Goal: Transaction & Acquisition: Book appointment/travel/reservation

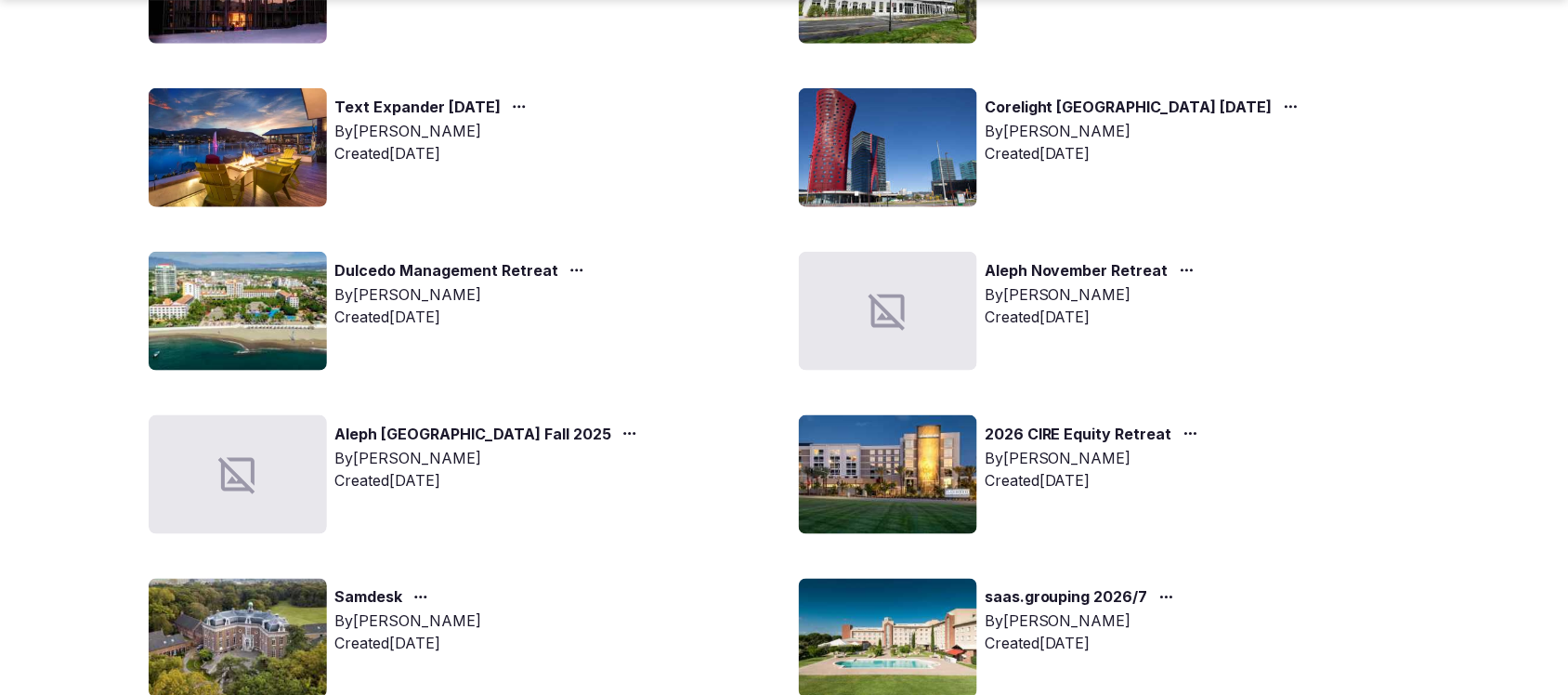
scroll to position [697, 0]
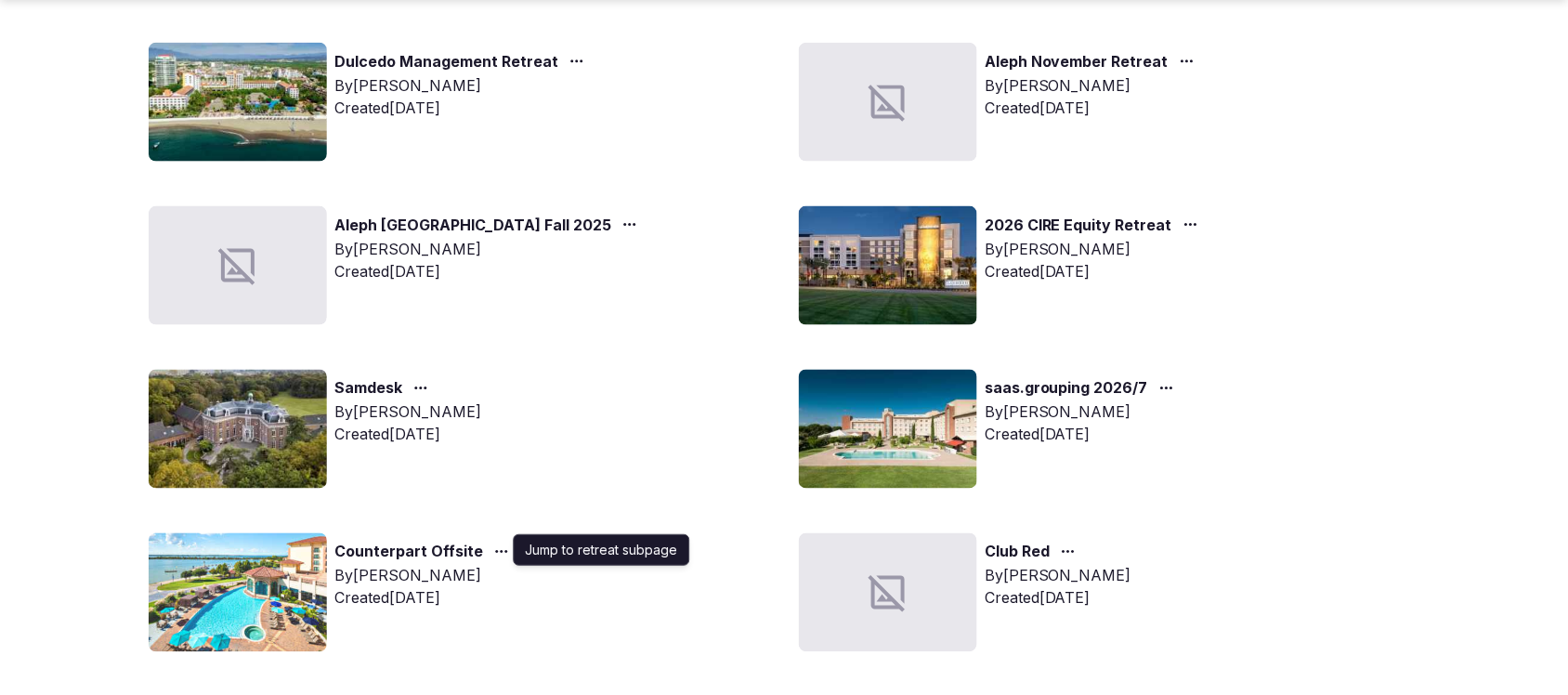
click at [494, 544] on icon "button" at bounding box center [502, 552] width 15 height 15
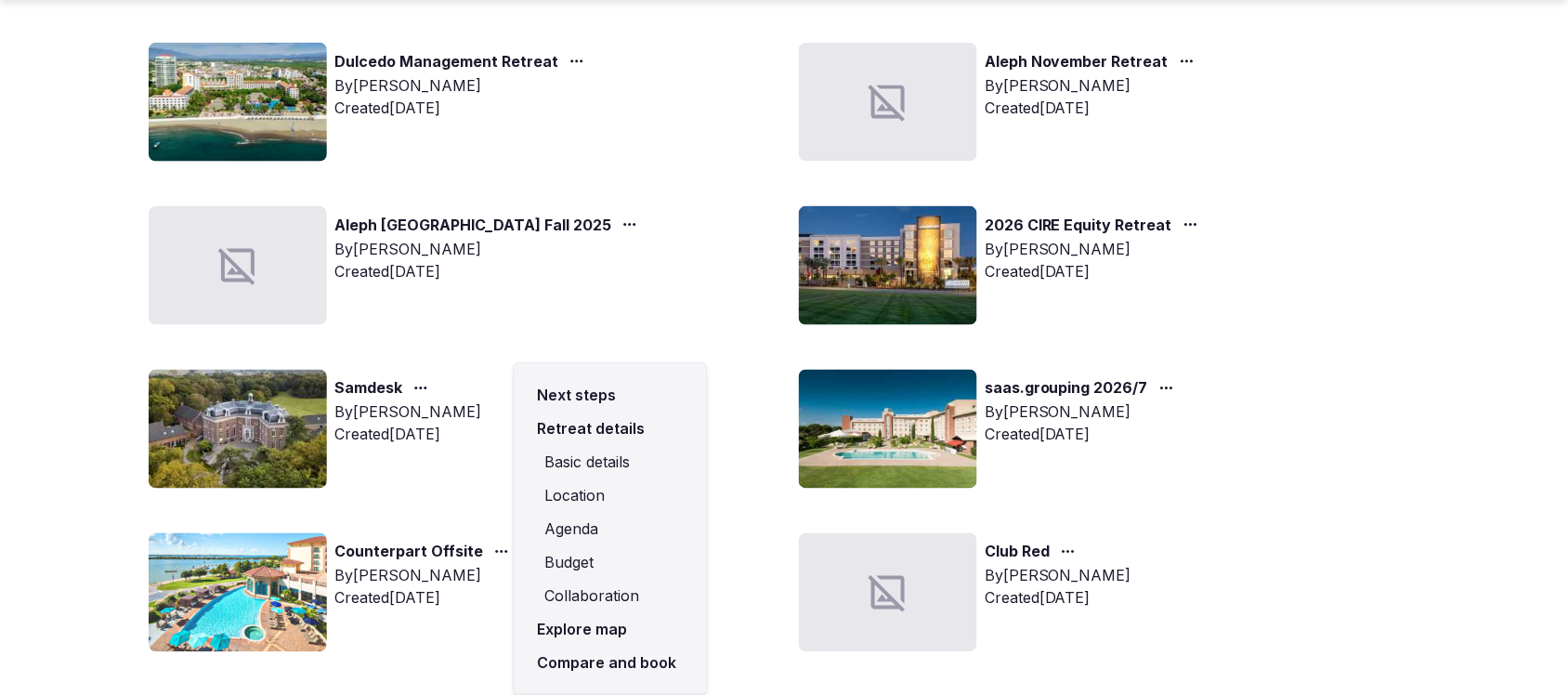
click at [634, 656] on link "Compare and book" at bounding box center [610, 663] width 163 height 34
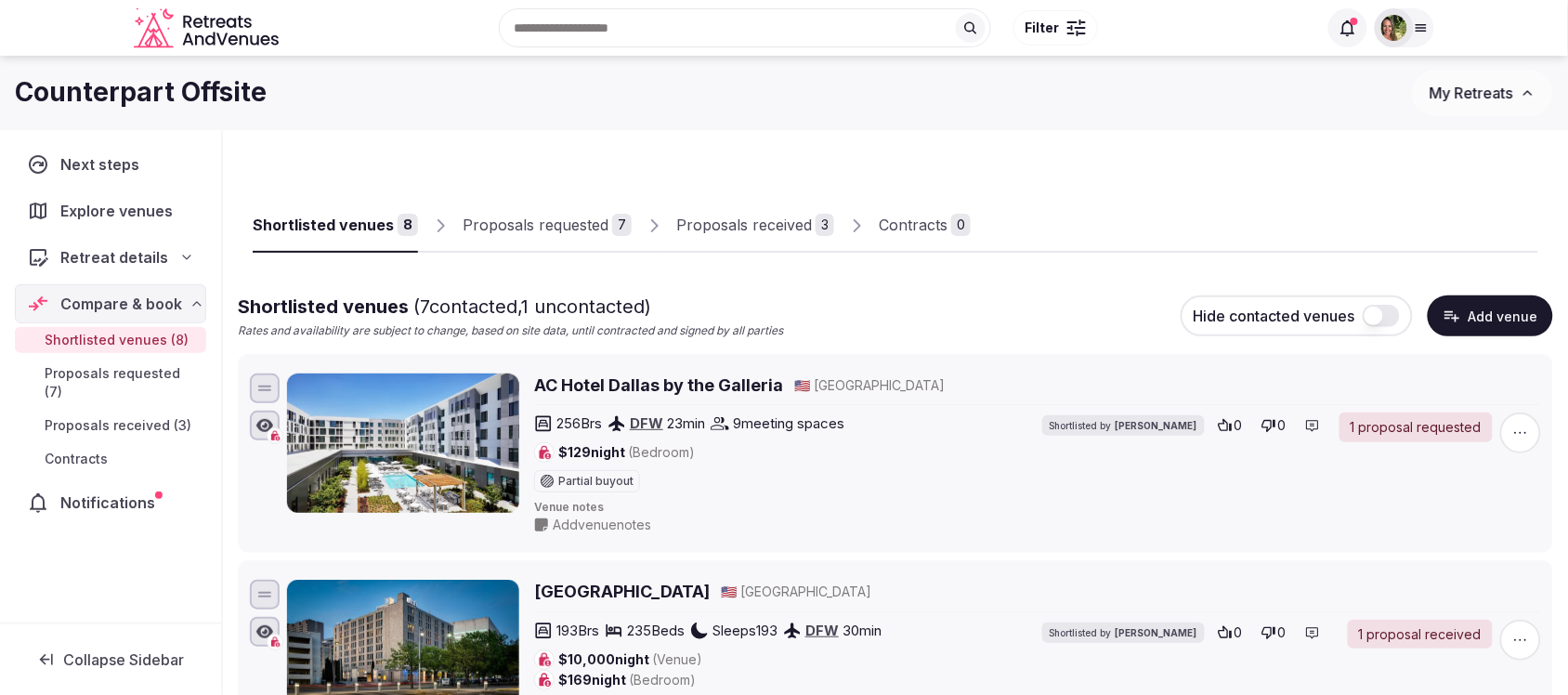
click at [722, 225] on div "Proposals received" at bounding box center [744, 225] width 136 height 23
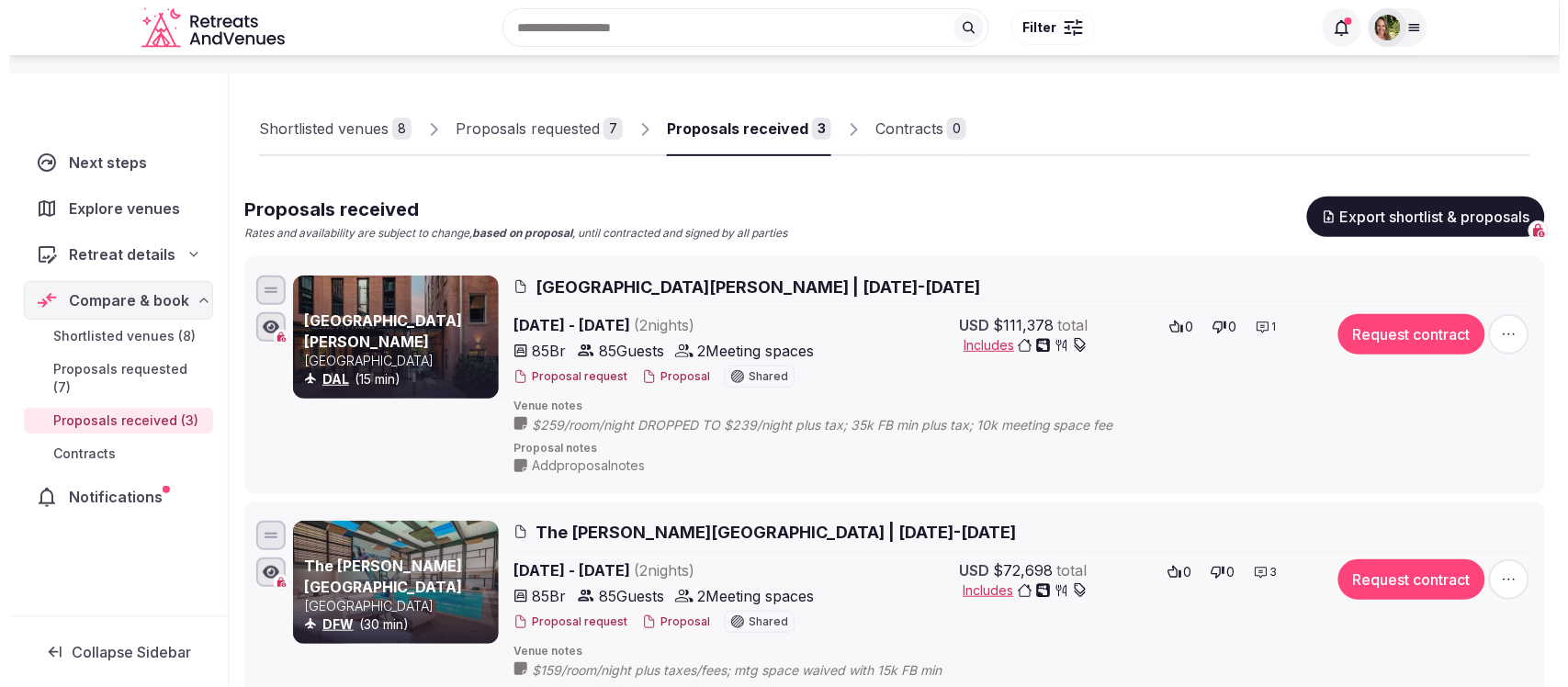
scroll to position [230, 0]
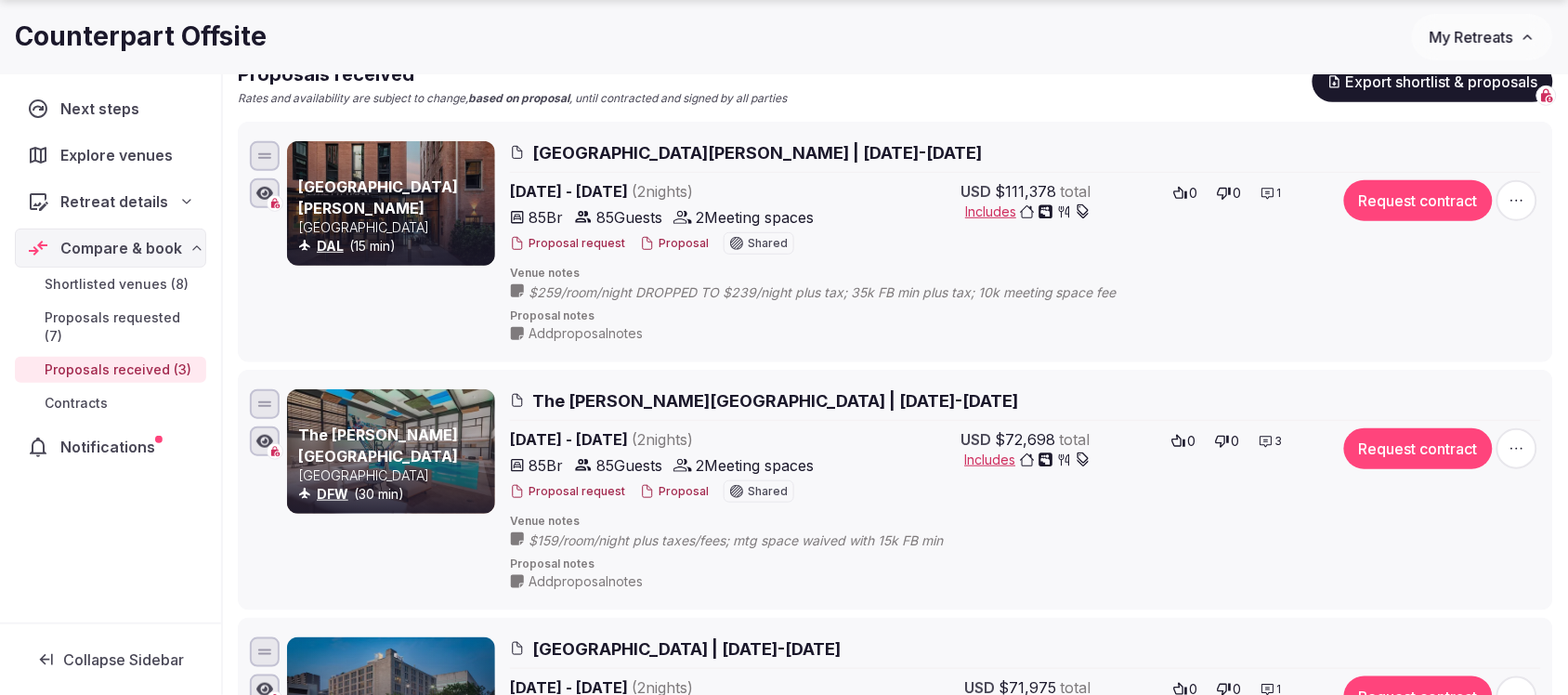
click at [663, 493] on button "Proposal" at bounding box center [674, 492] width 69 height 16
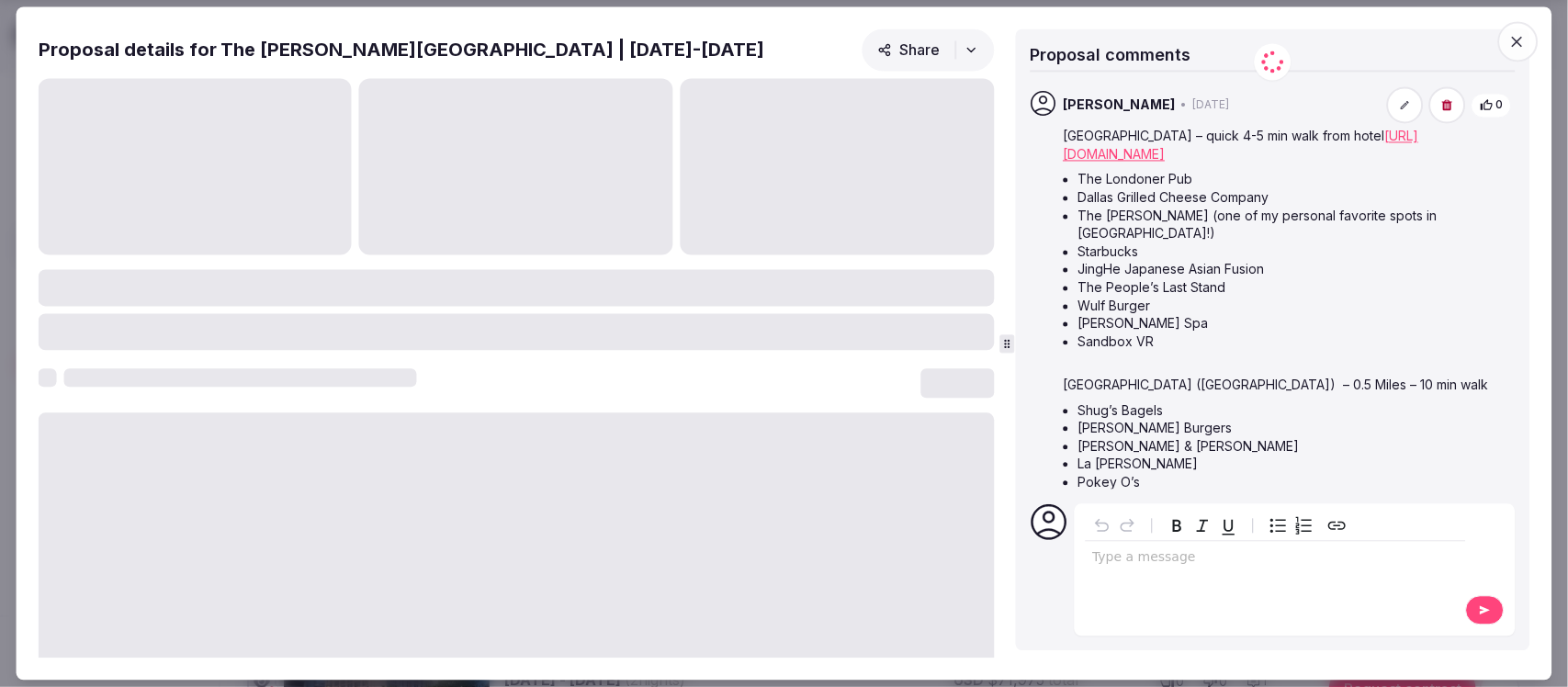
scroll to position [114, 0]
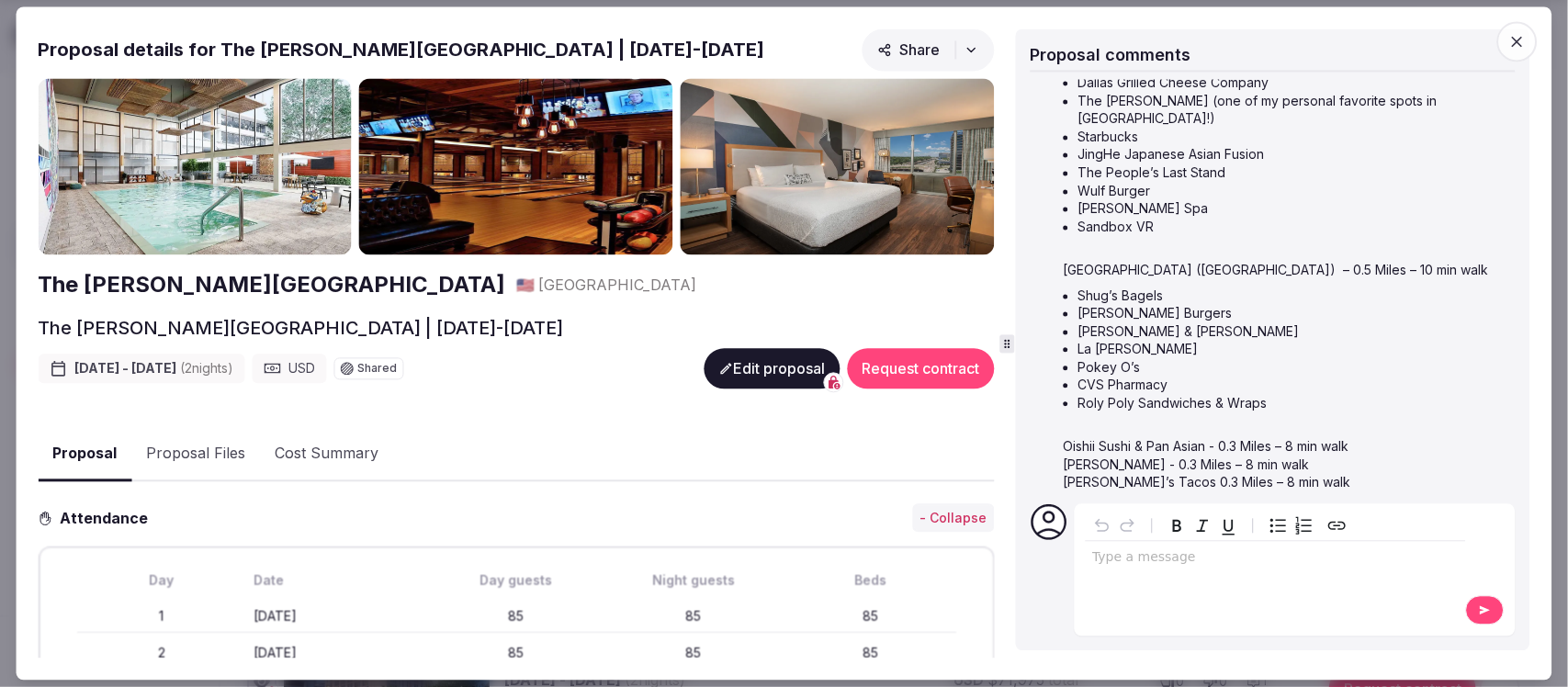
click at [228, 441] on button "Proposal Files" at bounding box center [196, 454] width 128 height 53
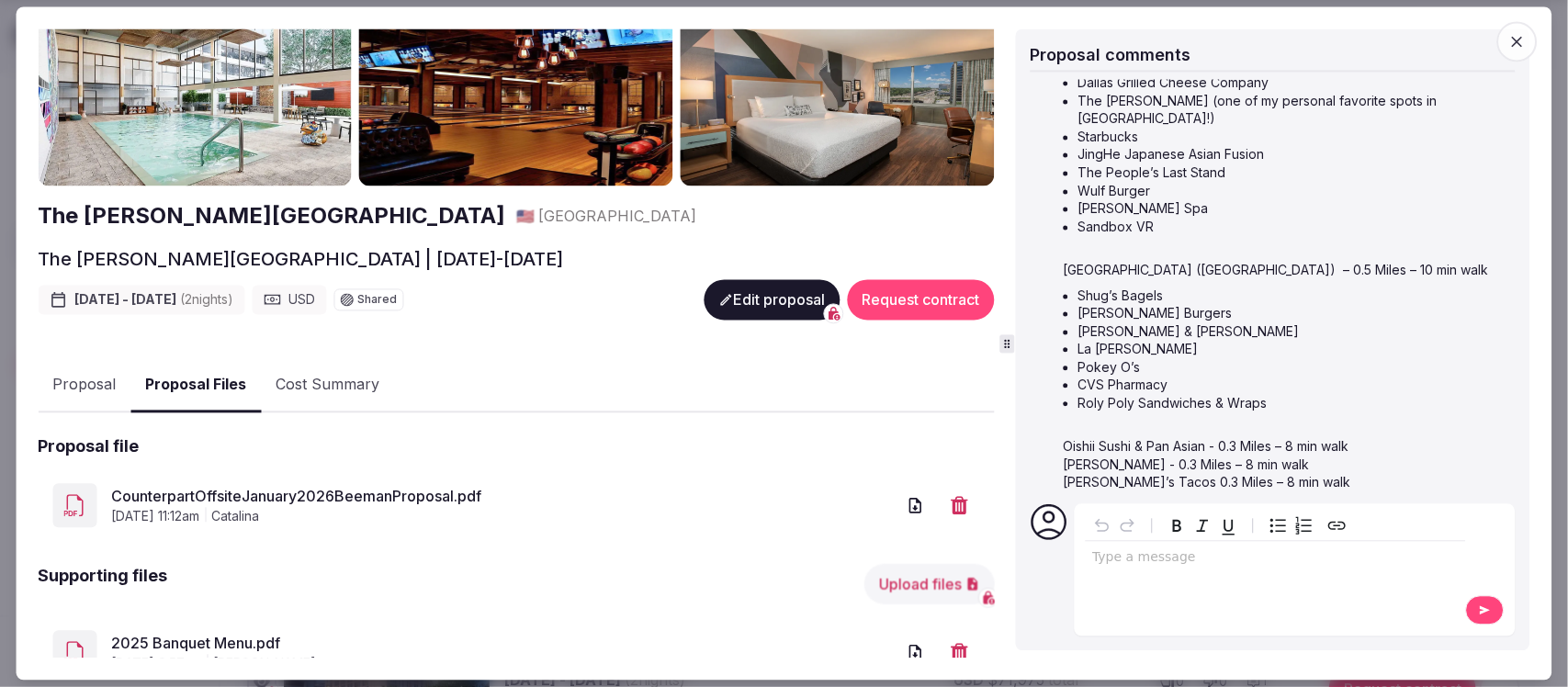
scroll to position [131, 0]
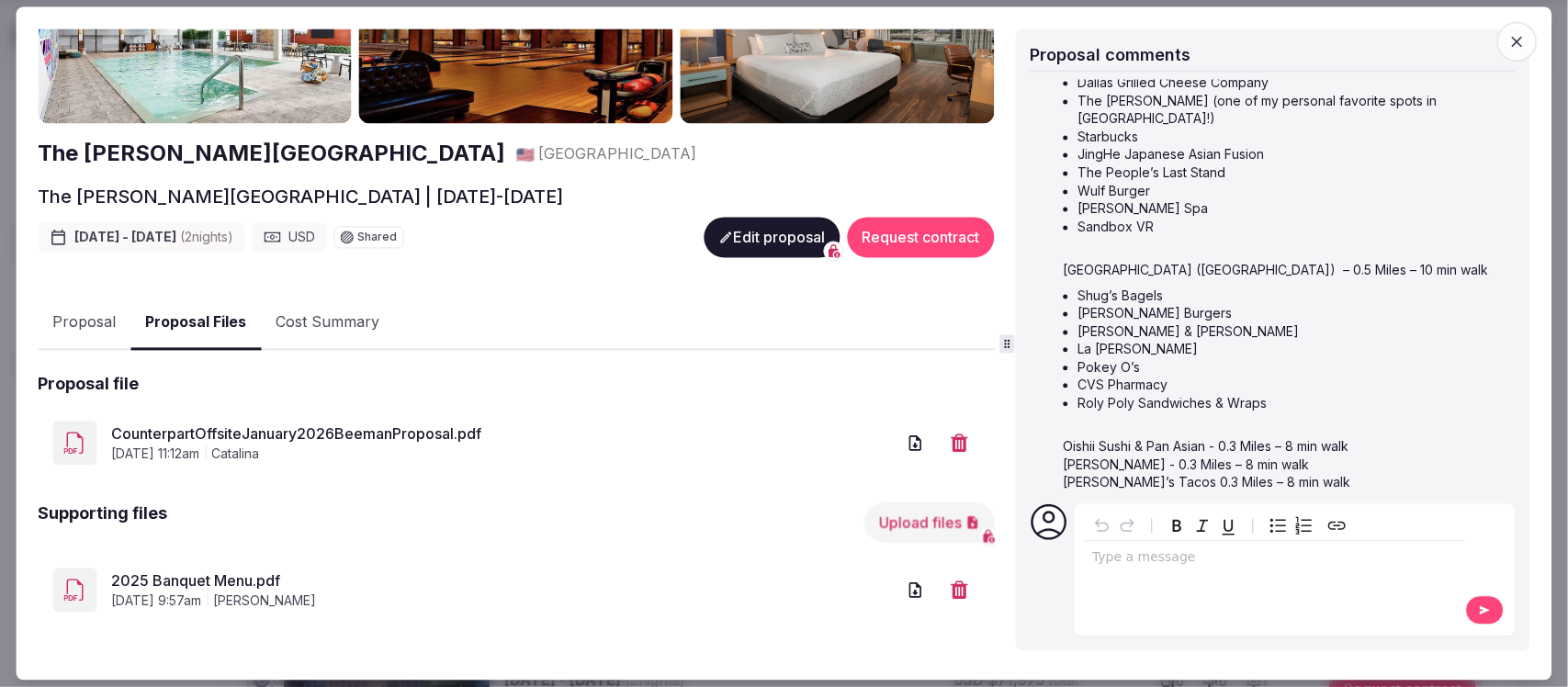
click at [387, 433] on link "CounterpartOffsiteJanuary2026BeemanProposal.pdf" at bounding box center [503, 435] width 784 height 22
